Goal: Transaction & Acquisition: Book appointment/travel/reservation

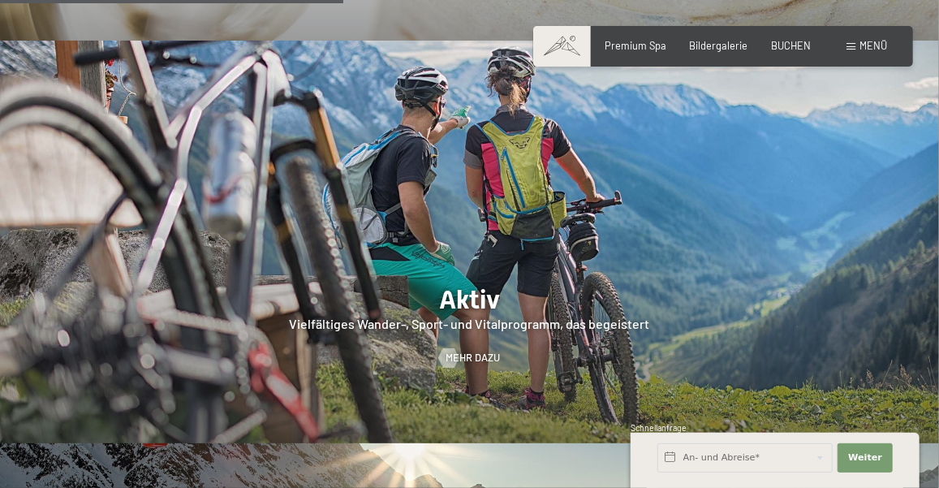
scroll to position [2729, 0]
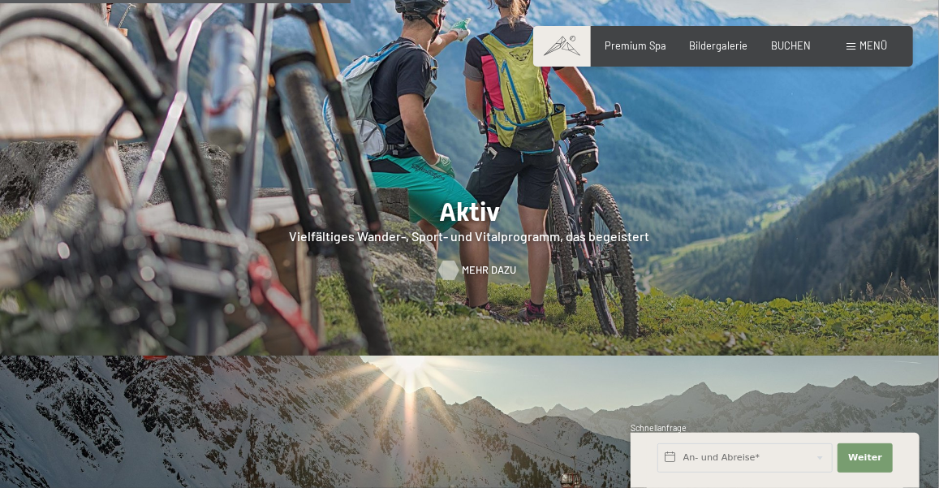
click at [463, 263] on span "Mehr dazu" at bounding box center [489, 270] width 54 height 15
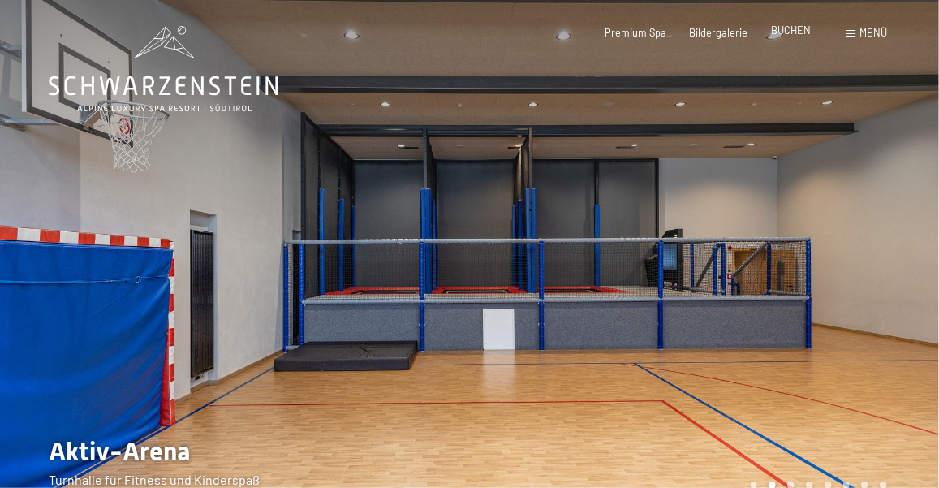
click at [790, 35] on span "BUCHEN" at bounding box center [791, 30] width 40 height 13
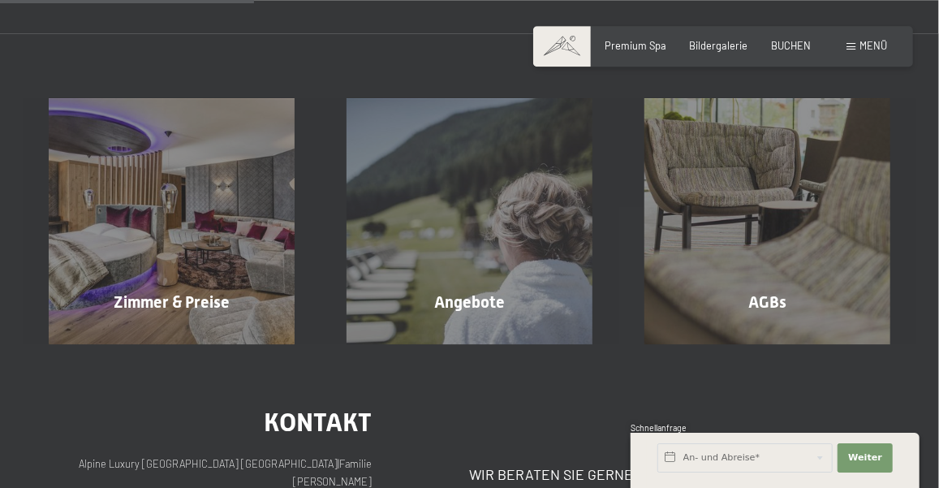
scroll to position [352, 0]
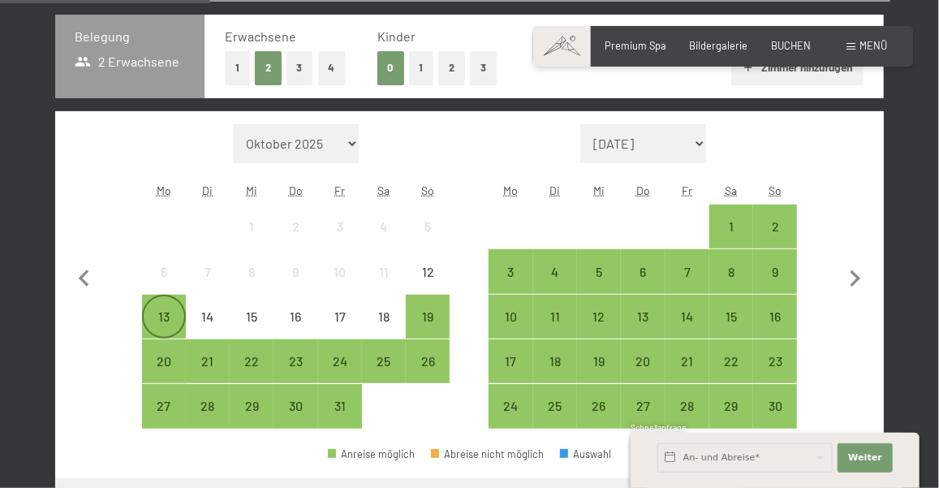
click at [158, 313] on div "13" at bounding box center [164, 330] width 41 height 41
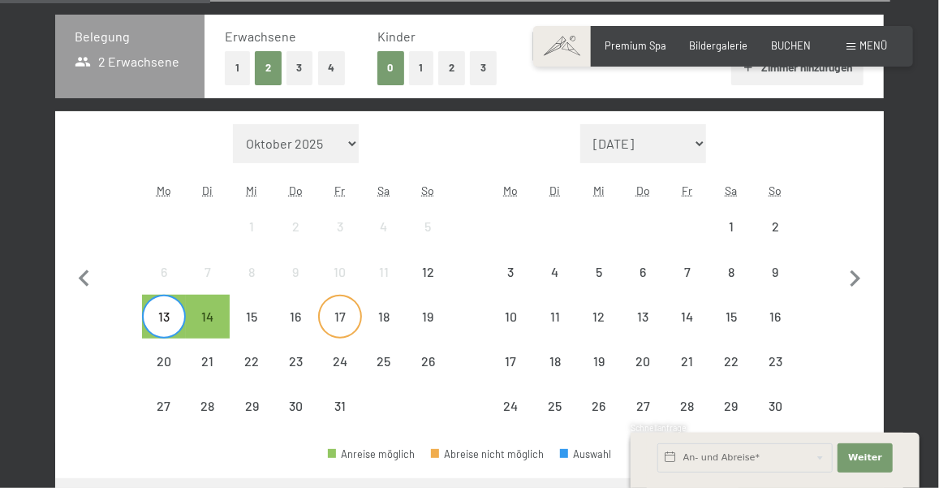
click at [328, 318] on div "17" at bounding box center [340, 330] width 41 height 41
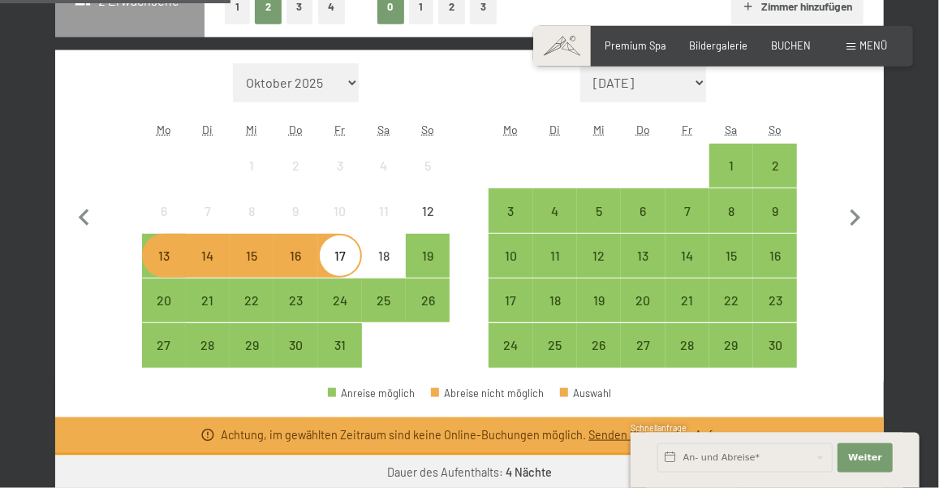
scroll to position [440, 0]
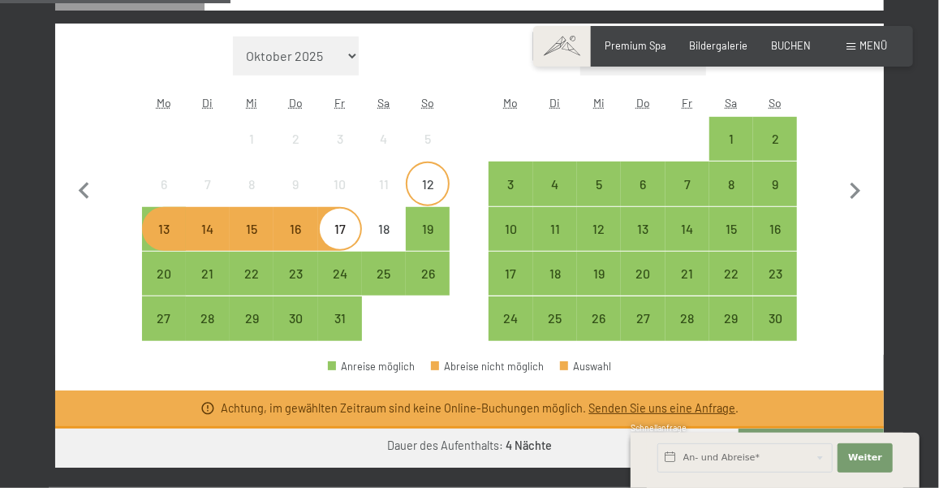
click at [441, 182] on div "12" at bounding box center [427, 198] width 41 height 41
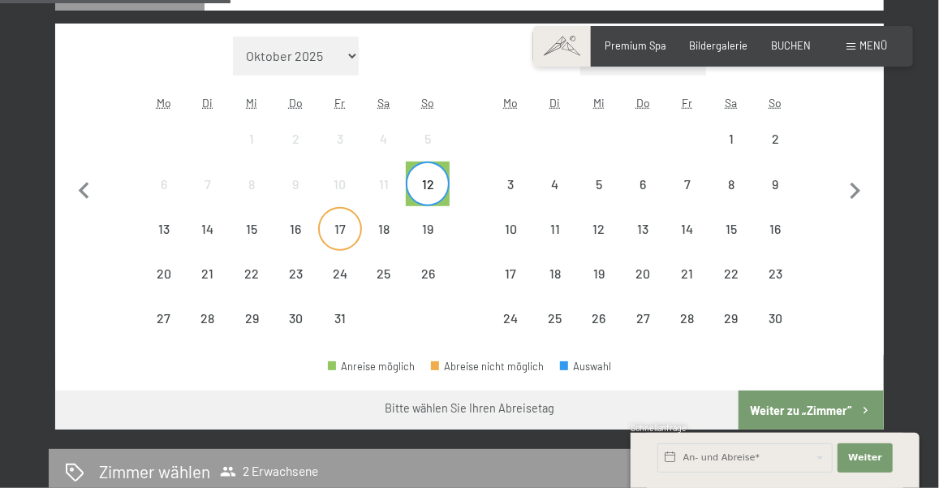
click at [338, 222] on div "17" at bounding box center [340, 242] width 41 height 41
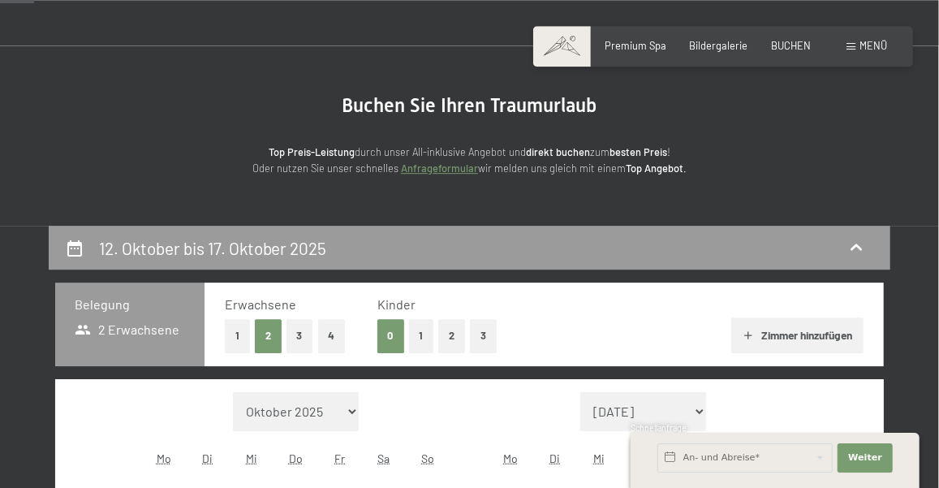
scroll to position [0, 0]
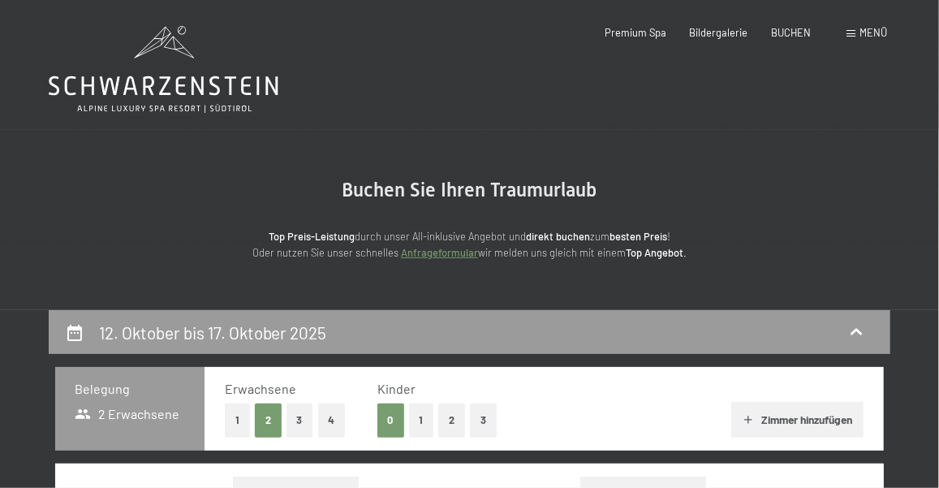
click at [198, 85] on icon at bounding box center [164, 85] width 230 height 19
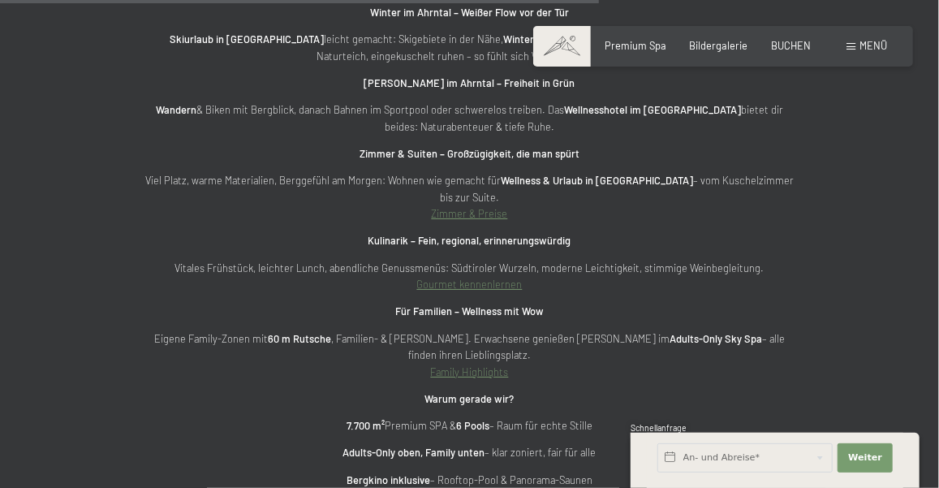
scroll to position [4403, 0]
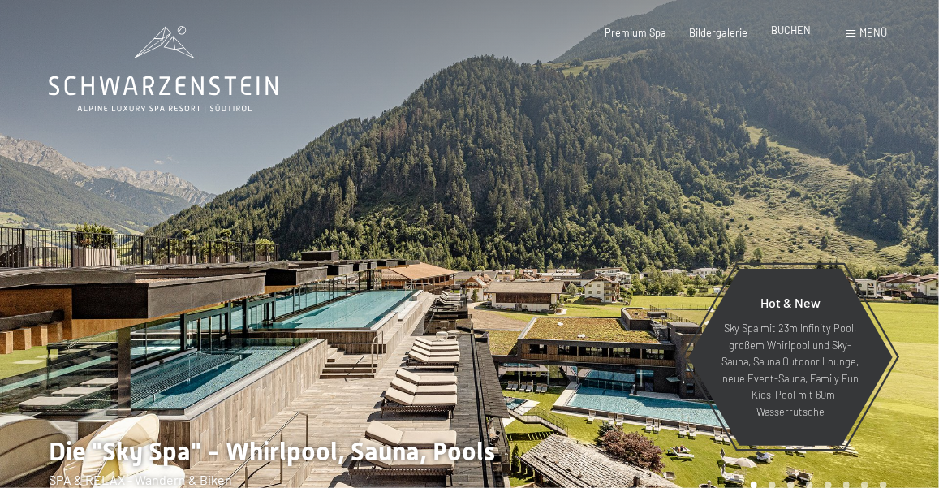
click at [807, 28] on span "BUCHEN" at bounding box center [791, 30] width 40 height 13
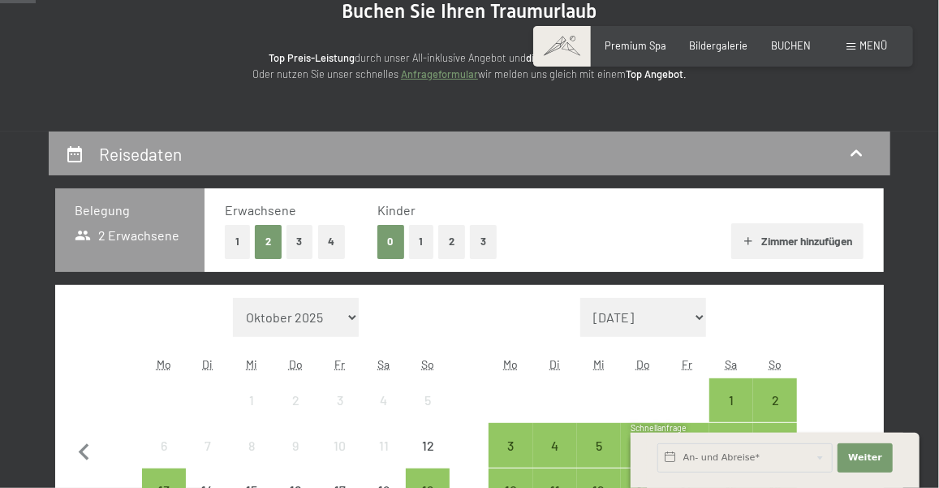
scroll to position [264, 0]
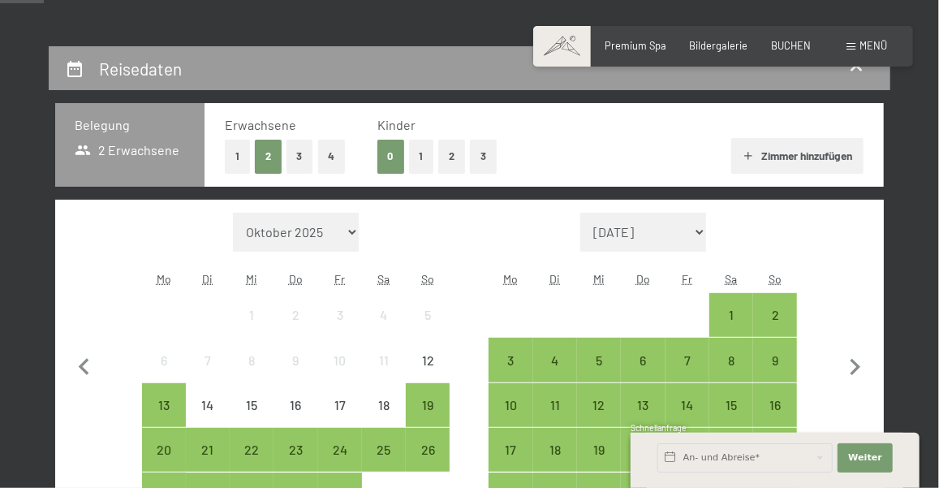
click at [299, 155] on button "3" at bounding box center [299, 156] width 27 height 33
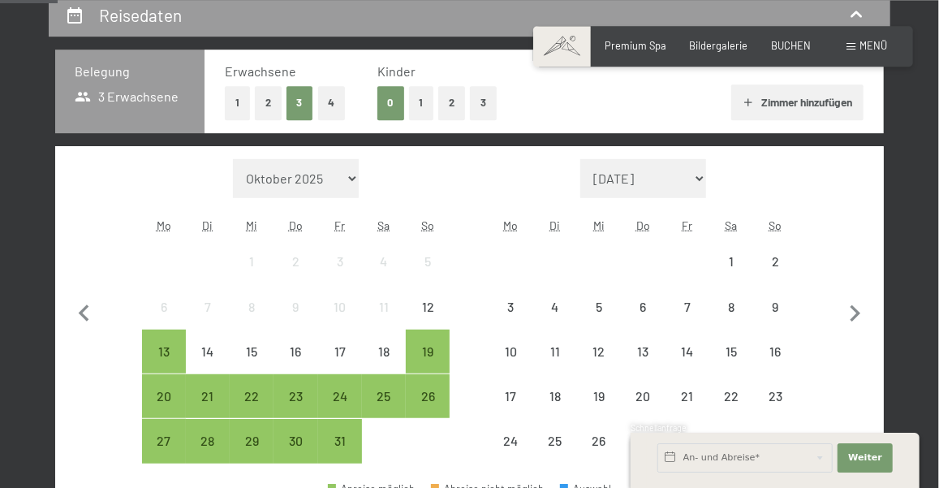
scroll to position [352, 0]
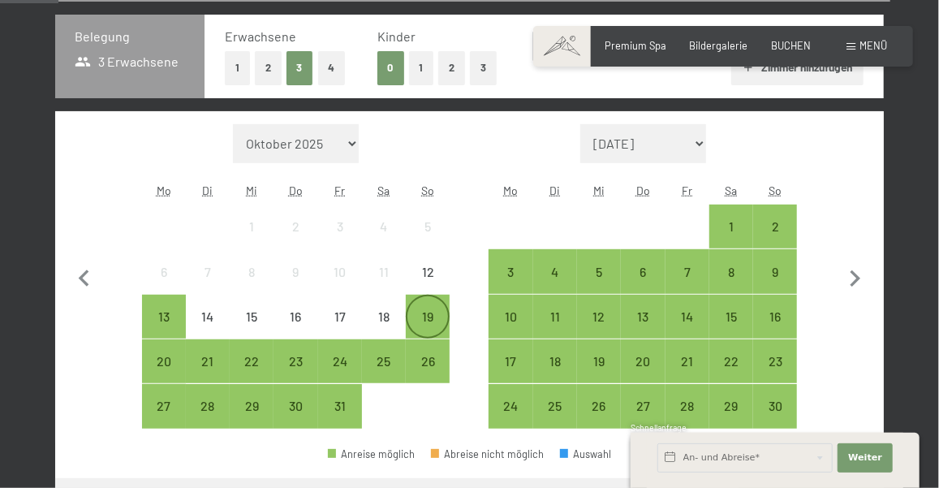
click at [430, 305] on div "19" at bounding box center [427, 316] width 41 height 41
click at [338, 357] on div "24" at bounding box center [340, 375] width 41 height 41
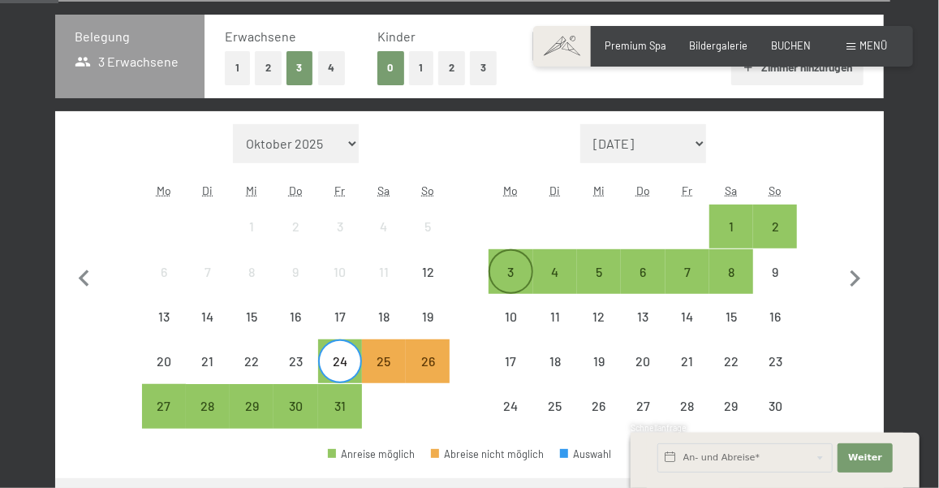
scroll to position [440, 0]
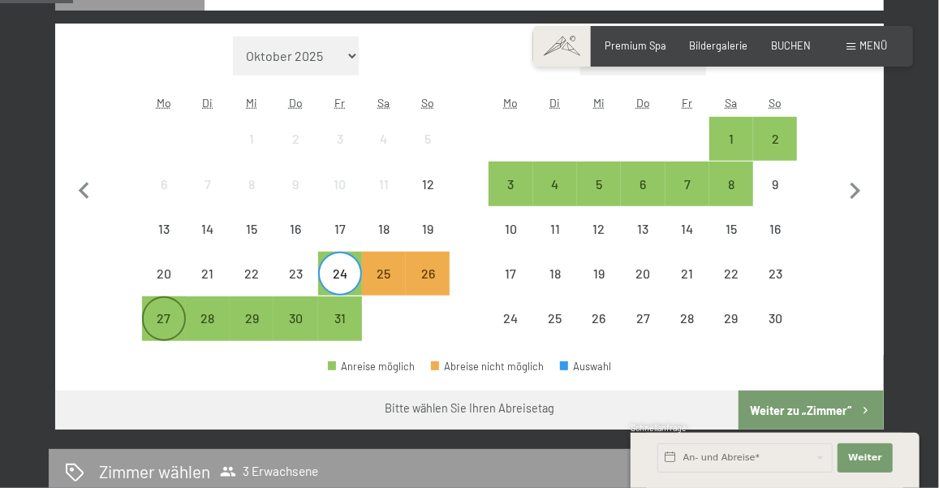
click at [162, 315] on div "27" at bounding box center [164, 332] width 41 height 41
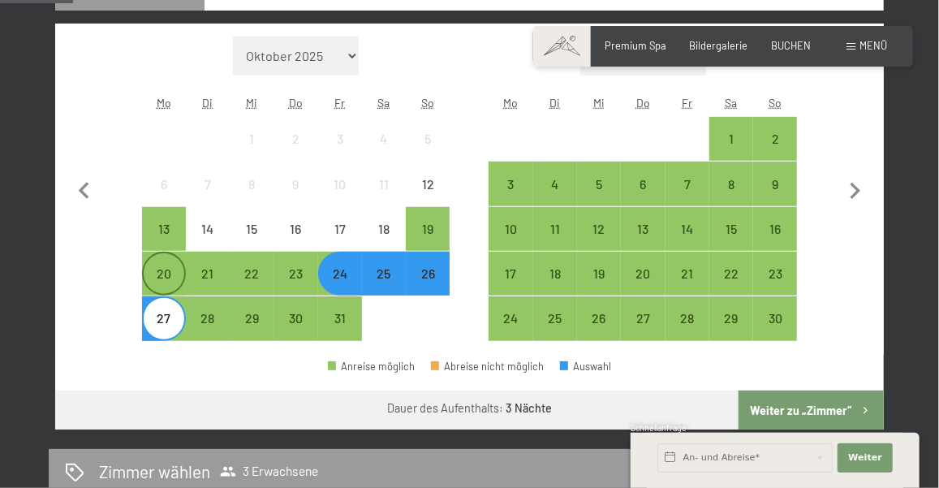
click at [157, 267] on div "20" at bounding box center [164, 287] width 41 height 41
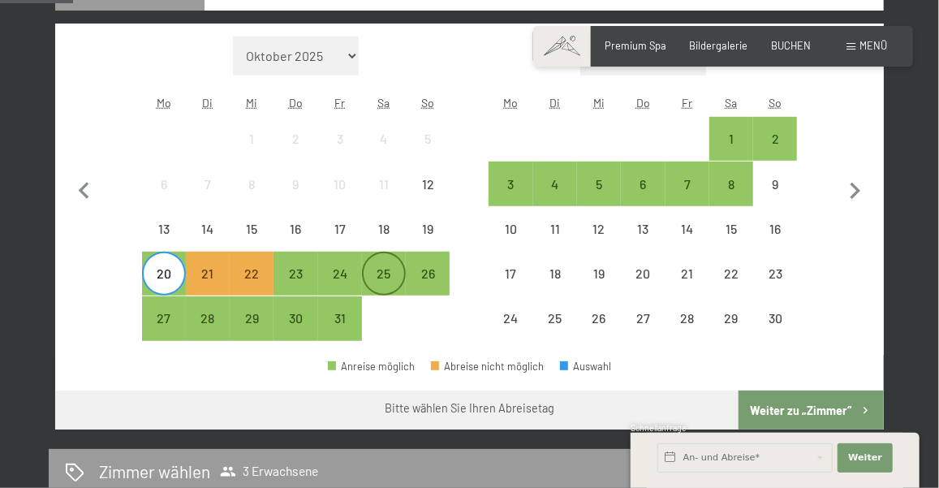
click at [385, 269] on div "25" at bounding box center [384, 287] width 41 height 41
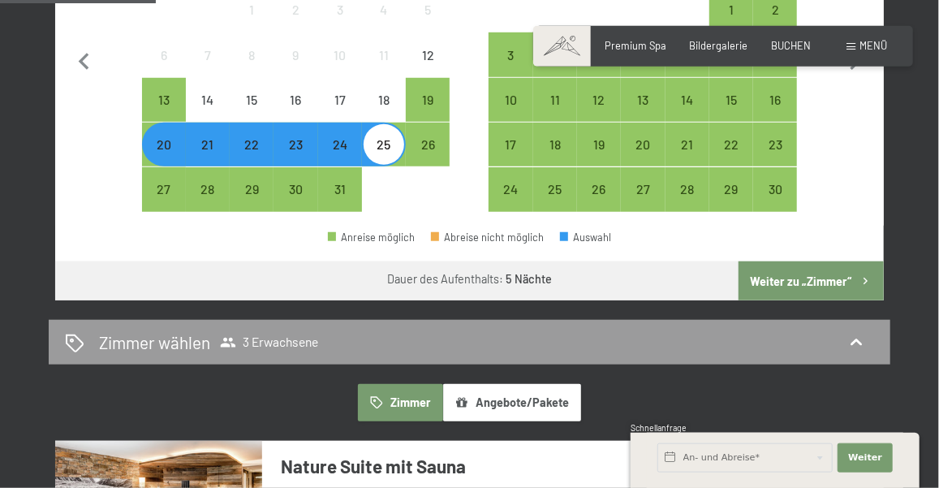
scroll to position [616, 0]
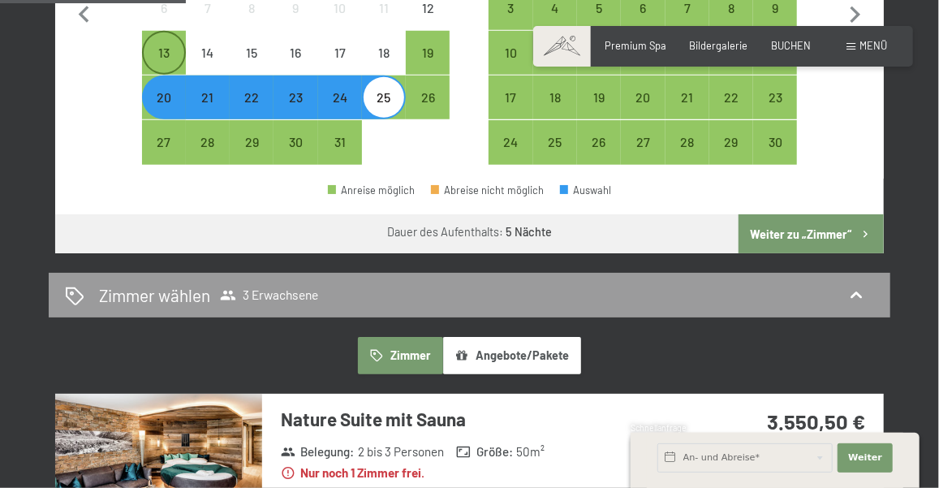
click at [160, 46] on div "13" at bounding box center [164, 66] width 41 height 41
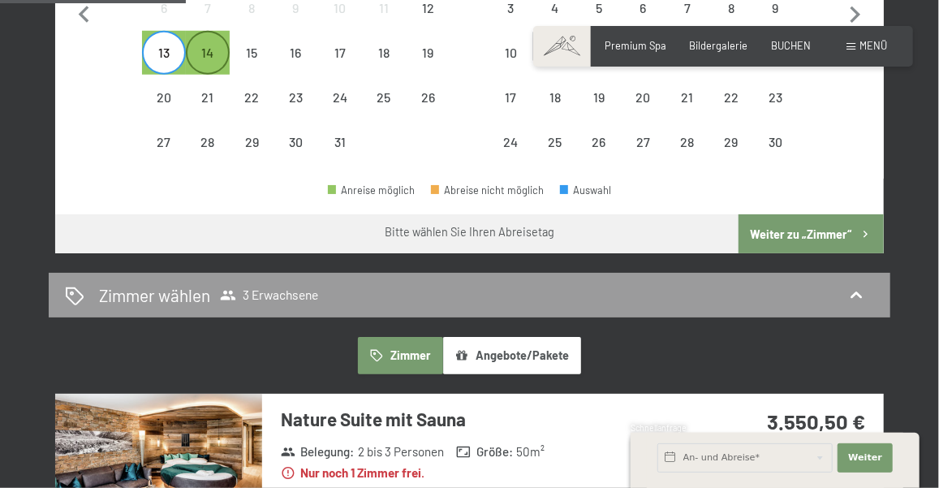
click at [208, 50] on div "14" at bounding box center [207, 66] width 41 height 41
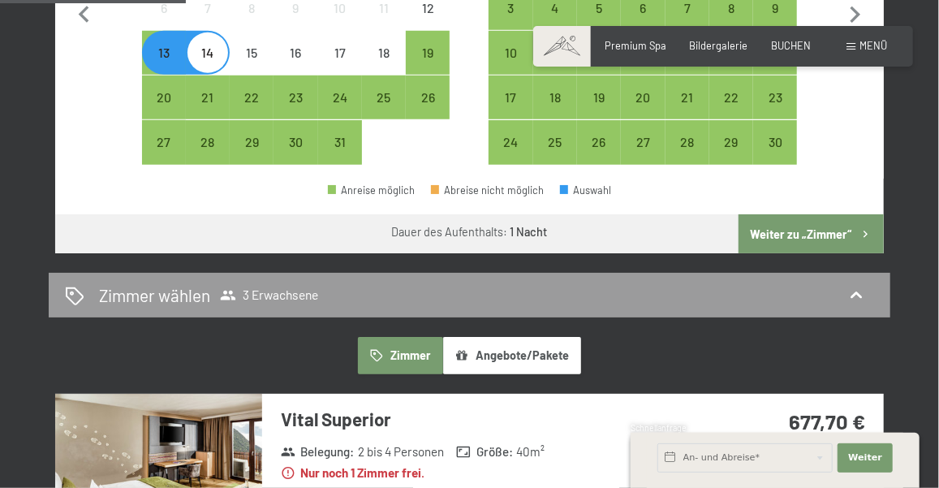
click at [832, 222] on button "Weiter zu „Zimmer“" at bounding box center [811, 233] width 145 height 39
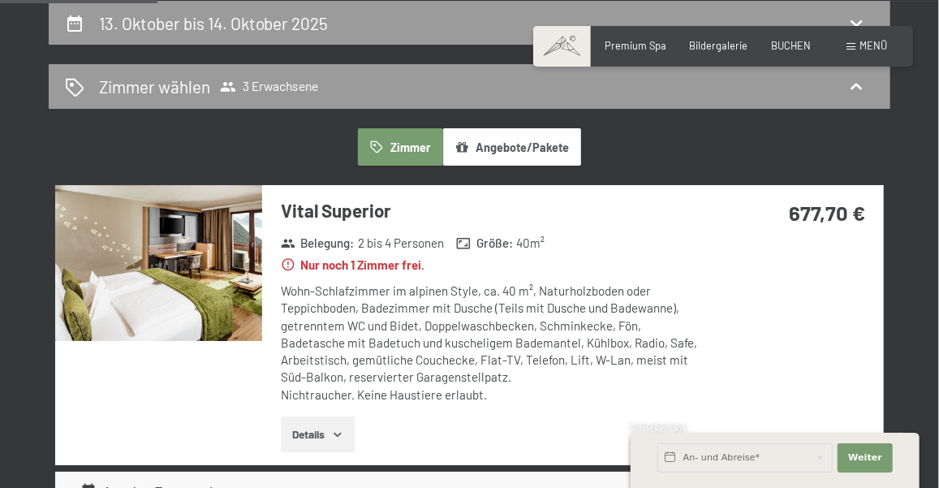
scroll to position [398, 0]
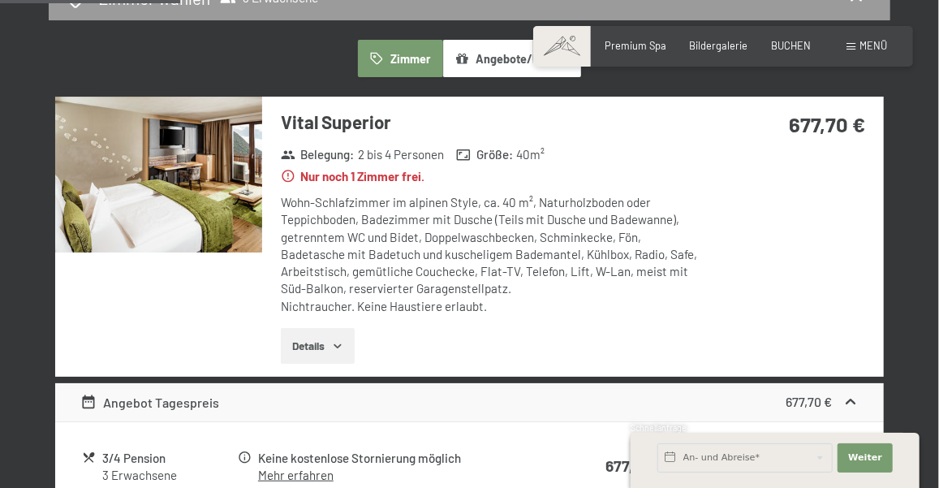
click at [328, 335] on button "Details" at bounding box center [318, 346] width 74 height 36
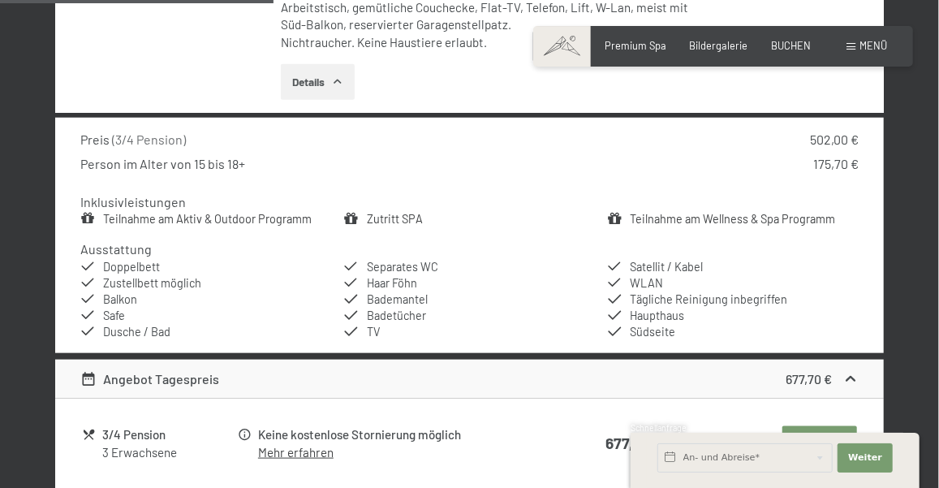
scroll to position [750, 0]
